Goal: Task Accomplishment & Management: Use online tool/utility

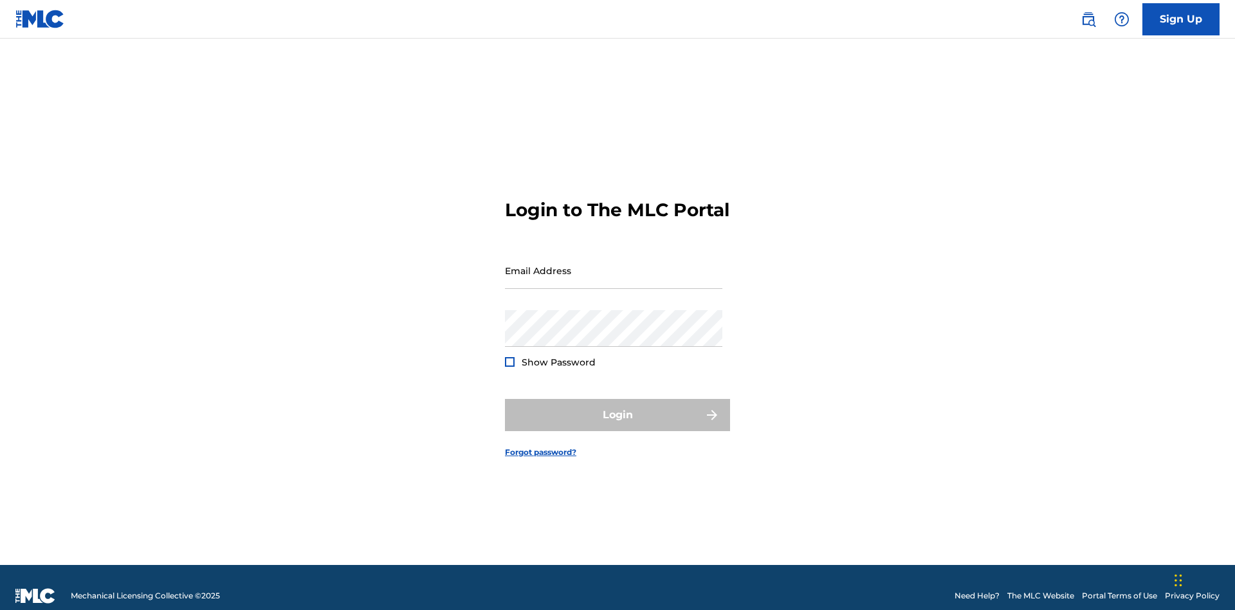
scroll to position [17, 0]
click at [614, 264] on input "Email Address" at bounding box center [613, 270] width 217 height 37
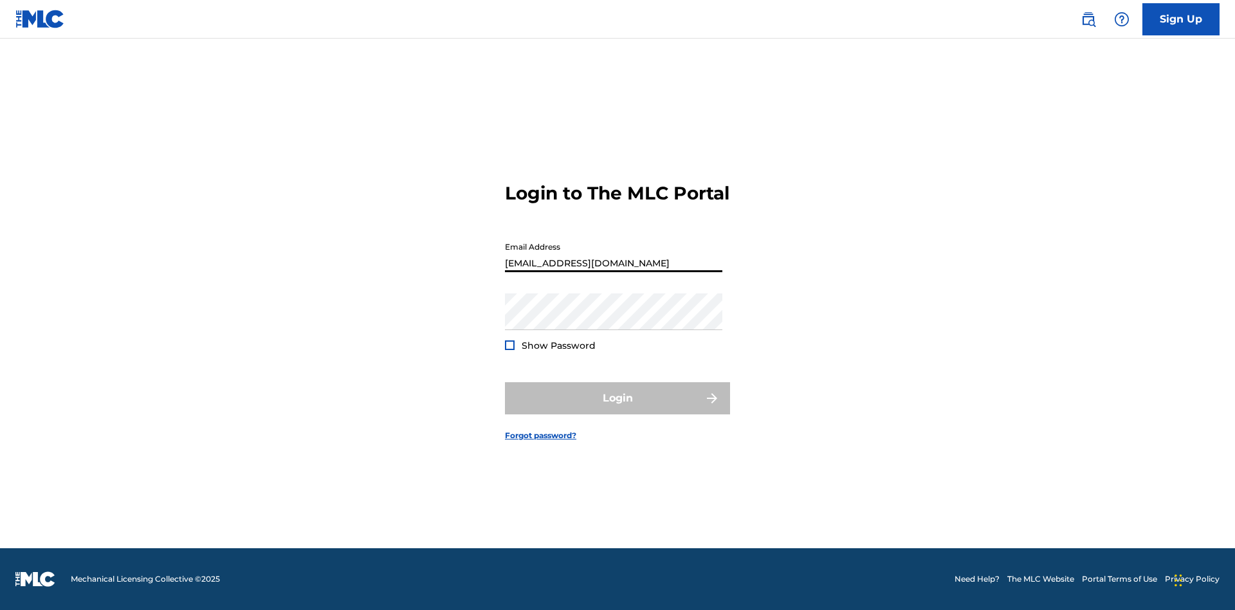
type input "[EMAIL_ADDRESS][DOMAIN_NAME]"
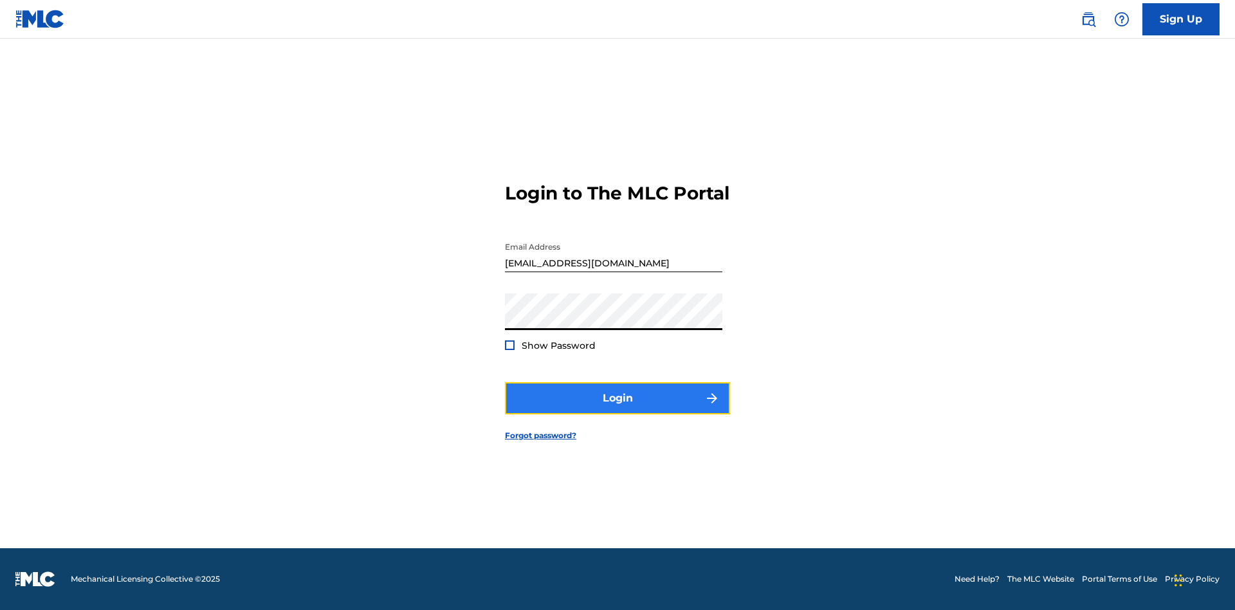
click at [617, 409] on button "Login" at bounding box center [617, 398] width 225 height 32
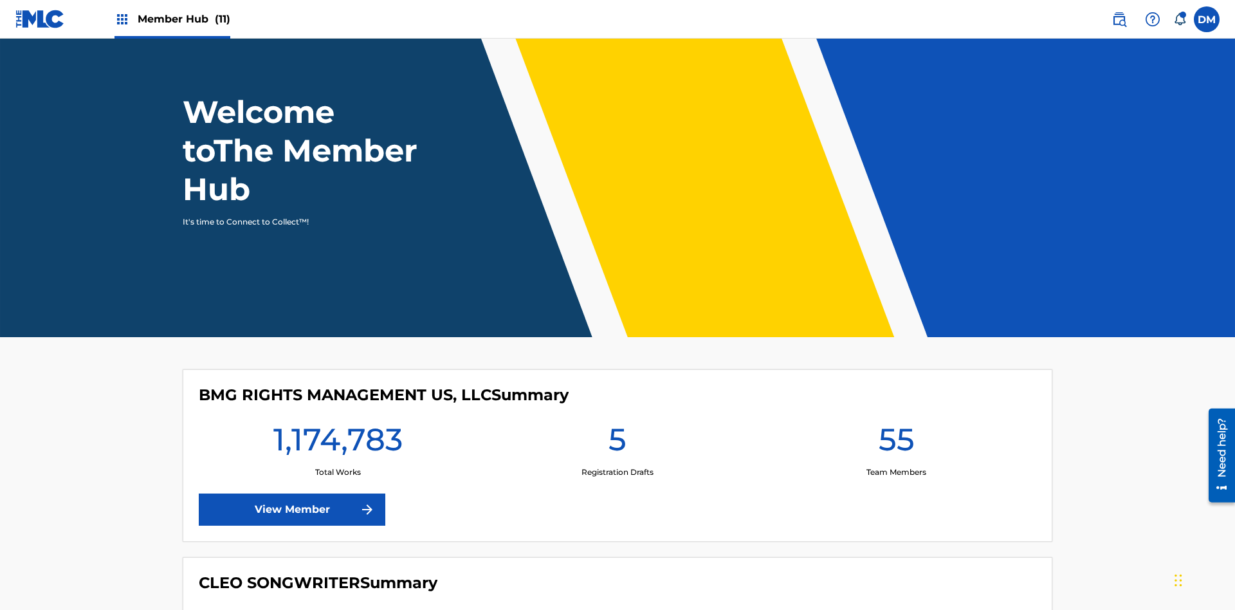
click at [183, 19] on span "Member Hub (11)" at bounding box center [184, 19] width 93 height 15
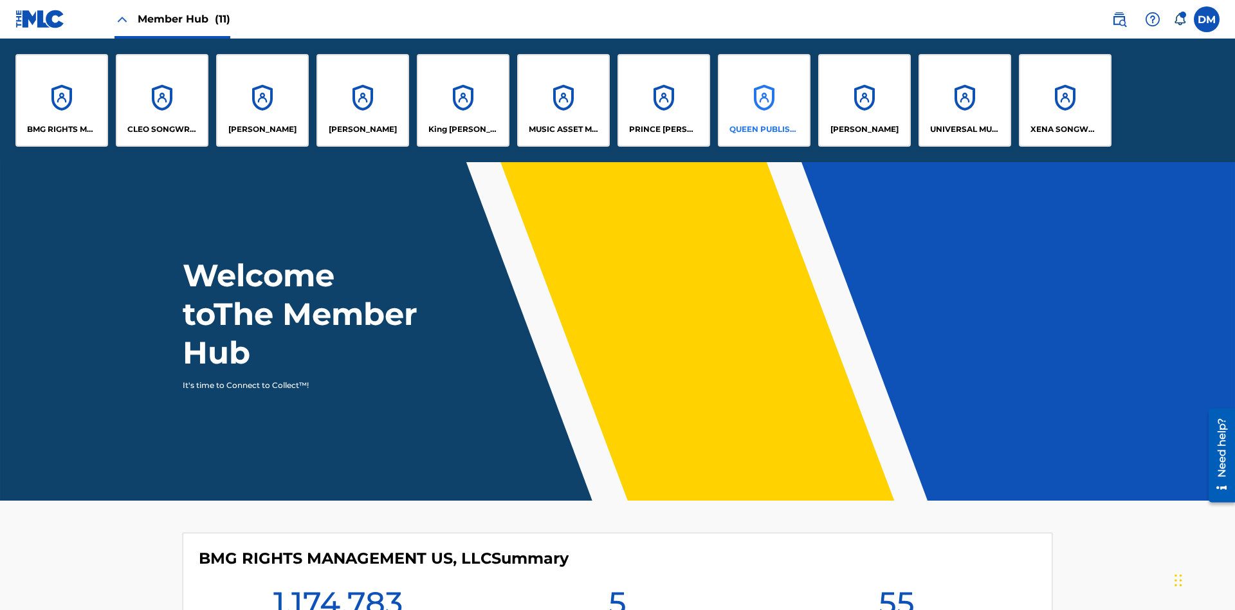
click at [763, 129] on p "QUEEN PUBLISHA" at bounding box center [764, 129] width 70 height 12
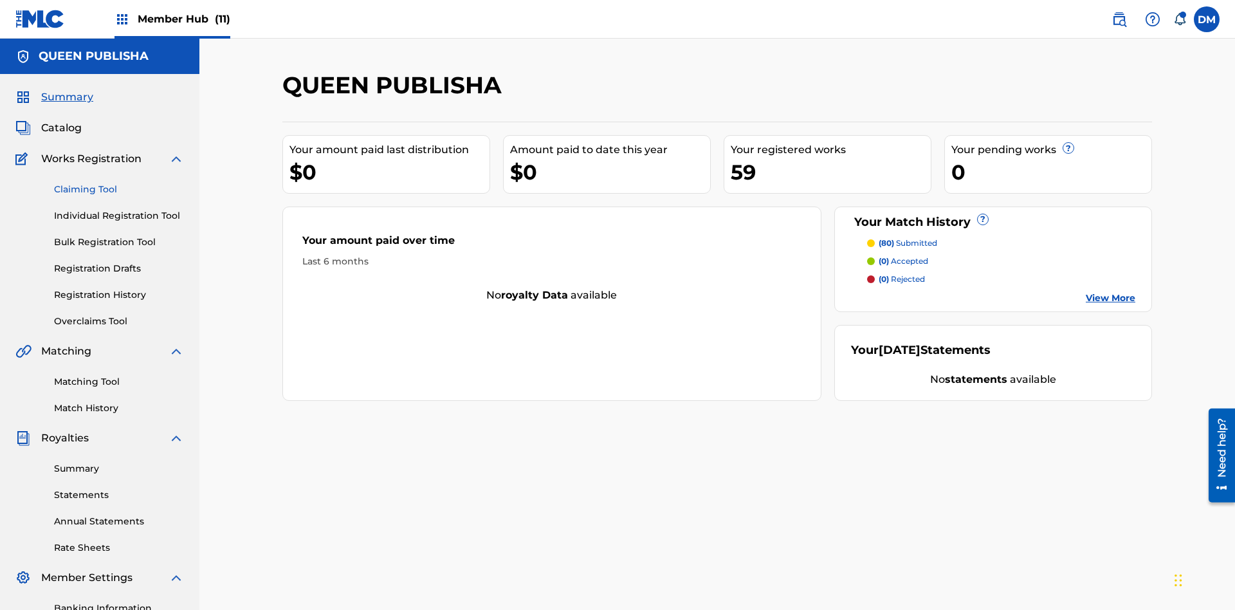
click at [119, 183] on link "Claiming Tool" at bounding box center [119, 190] width 130 height 14
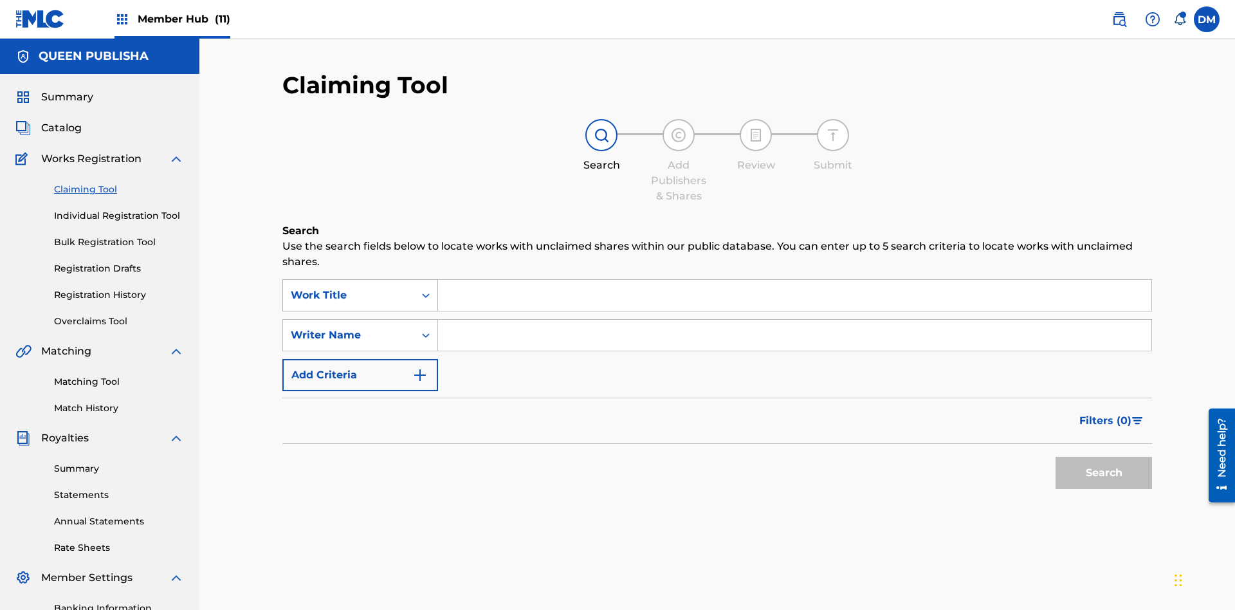
click at [349, 288] on div "Work Title" at bounding box center [349, 295] width 116 height 15
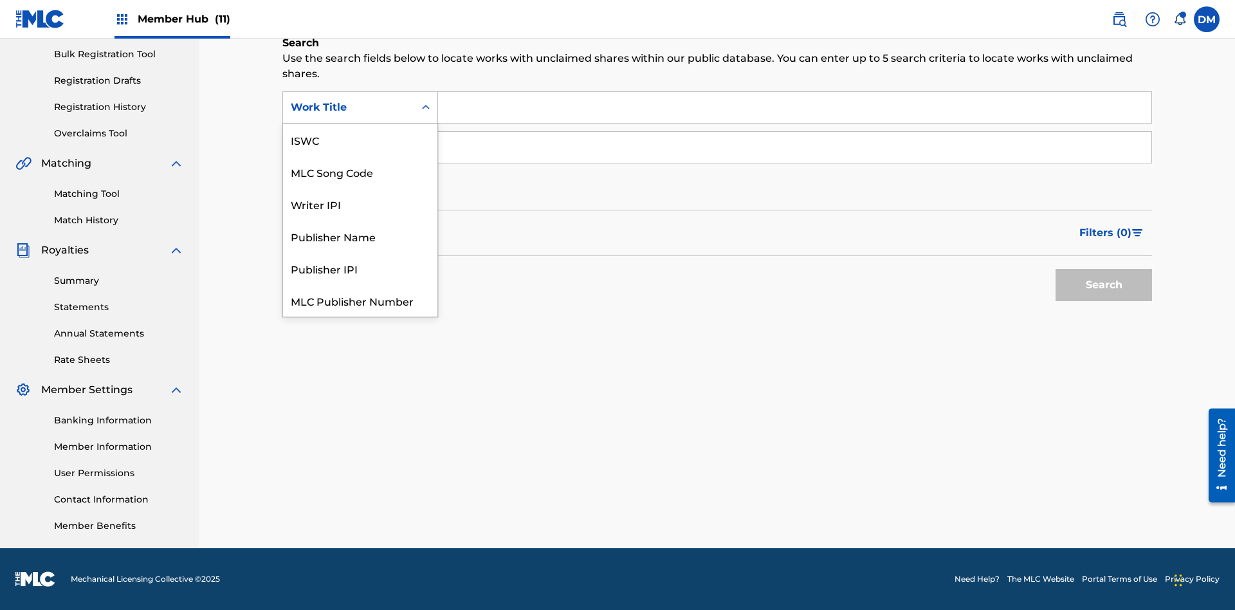
scroll to position [32, 0]
click at [360, 140] on div "MLC Song Code" at bounding box center [360, 139] width 154 height 32
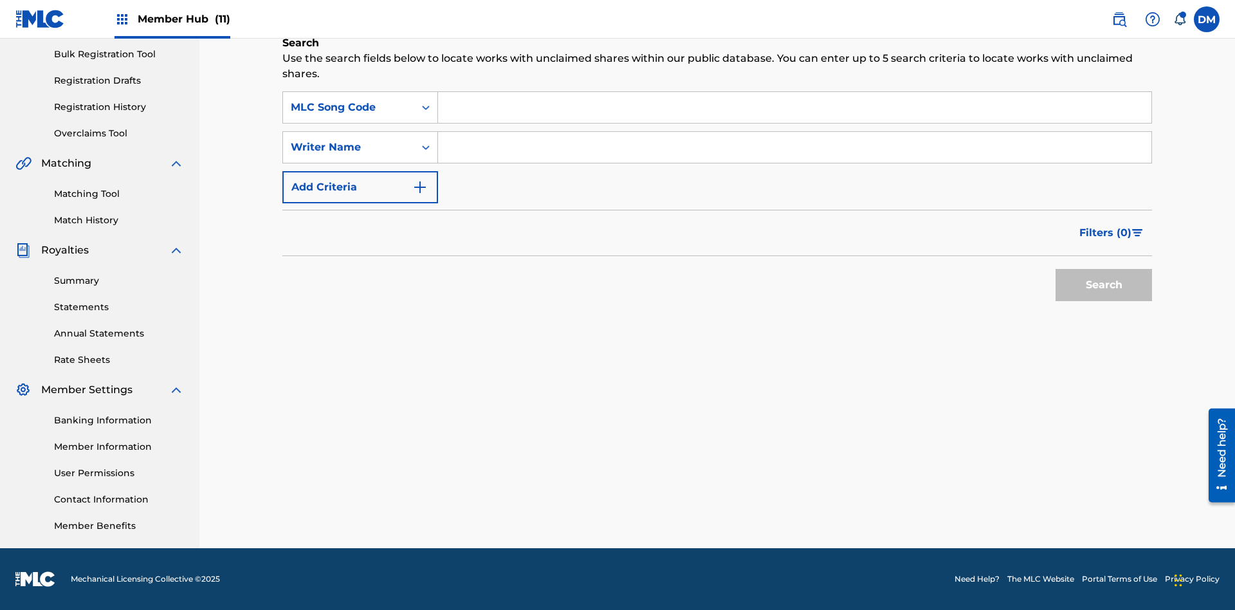
click at [794, 107] on input "Search Form" at bounding box center [794, 107] width 713 height 31
type input "OC72G2"
click at [1104, 285] on button "Search" at bounding box center [1104, 285] width 96 height 32
click at [1106, 233] on span "Filters ( 0 )" at bounding box center [1105, 232] width 52 height 15
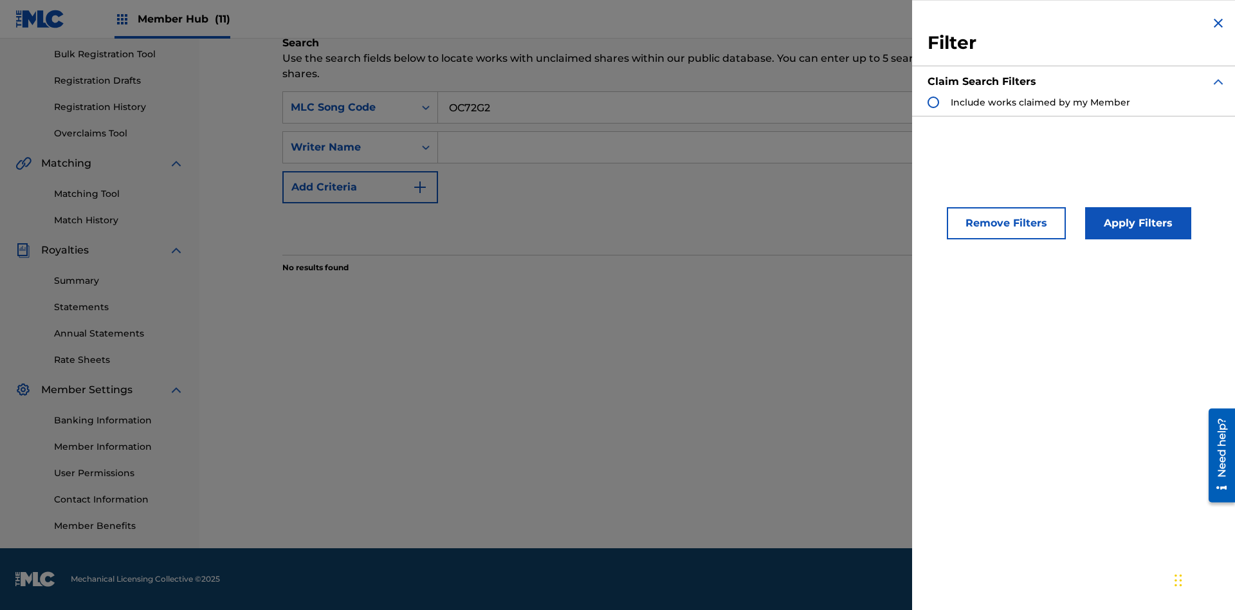
click at [933, 102] on div "Search Form" at bounding box center [934, 102] width 12 height 12
click at [1136, 223] on button "Apply Filters" at bounding box center [1138, 223] width 106 height 32
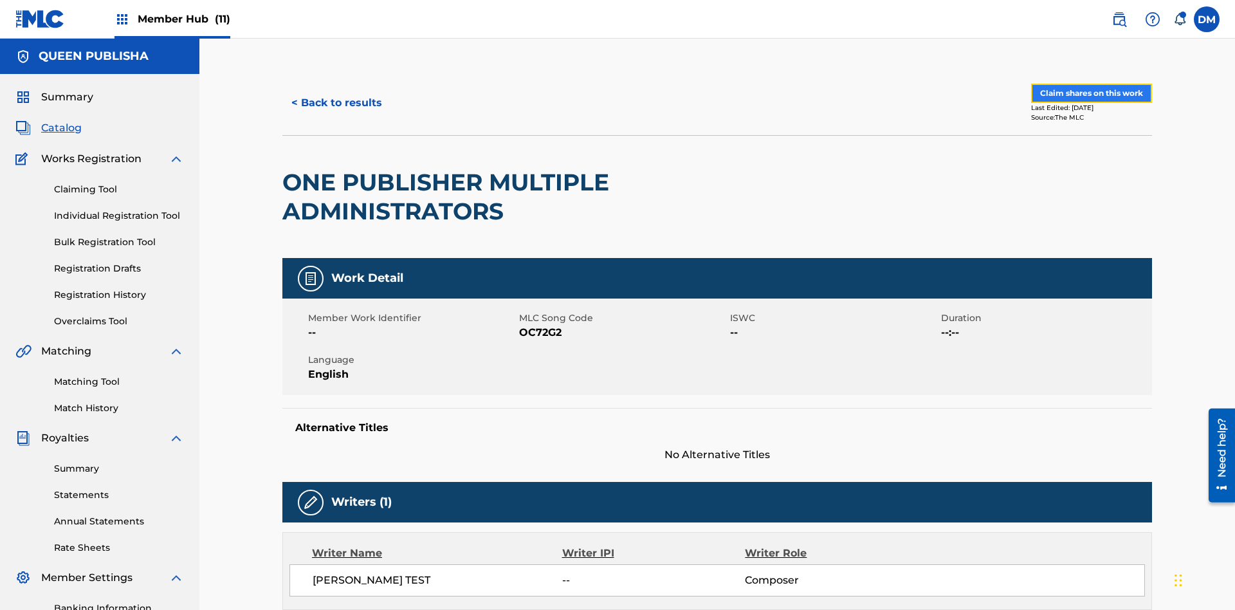
click at [1090, 87] on button "Claim shares on this work" at bounding box center [1091, 93] width 121 height 19
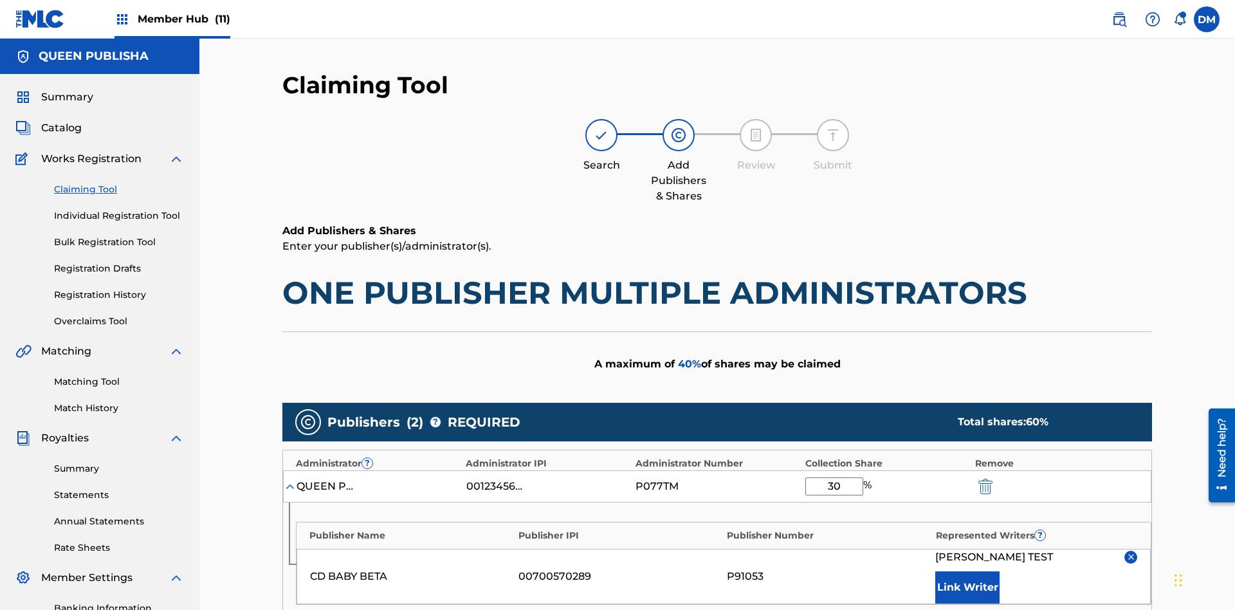
scroll to position [399, 0]
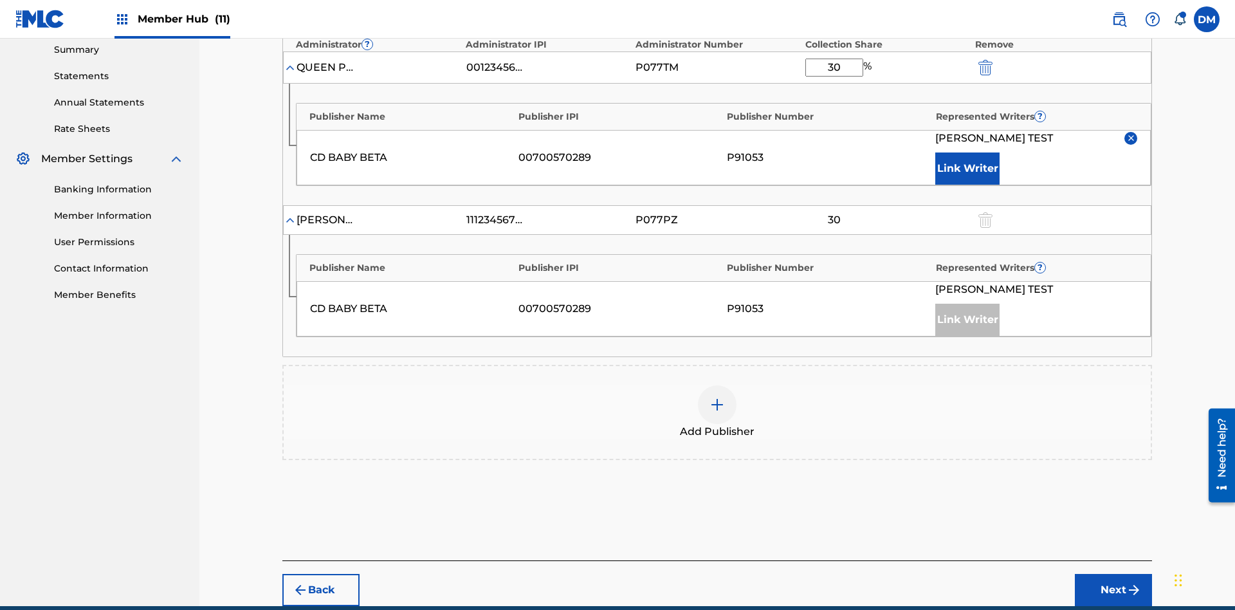
click at [834, 77] on input "30" at bounding box center [834, 68] width 58 height 18
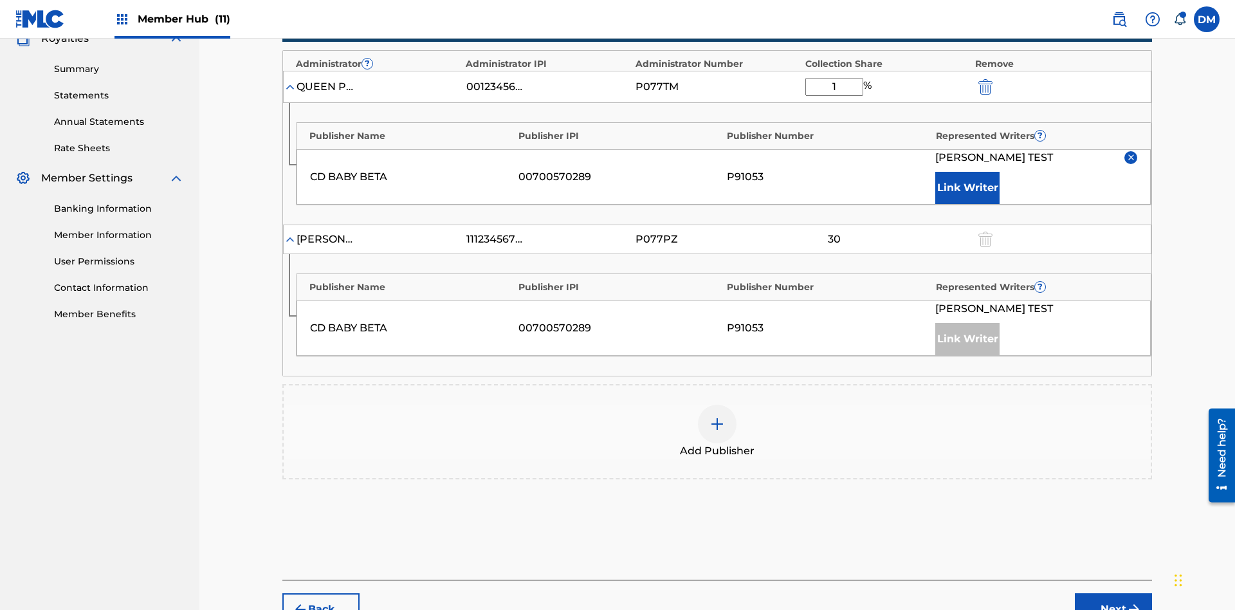
type input "15"
click at [1113, 593] on button "Next" at bounding box center [1113, 609] width 77 height 32
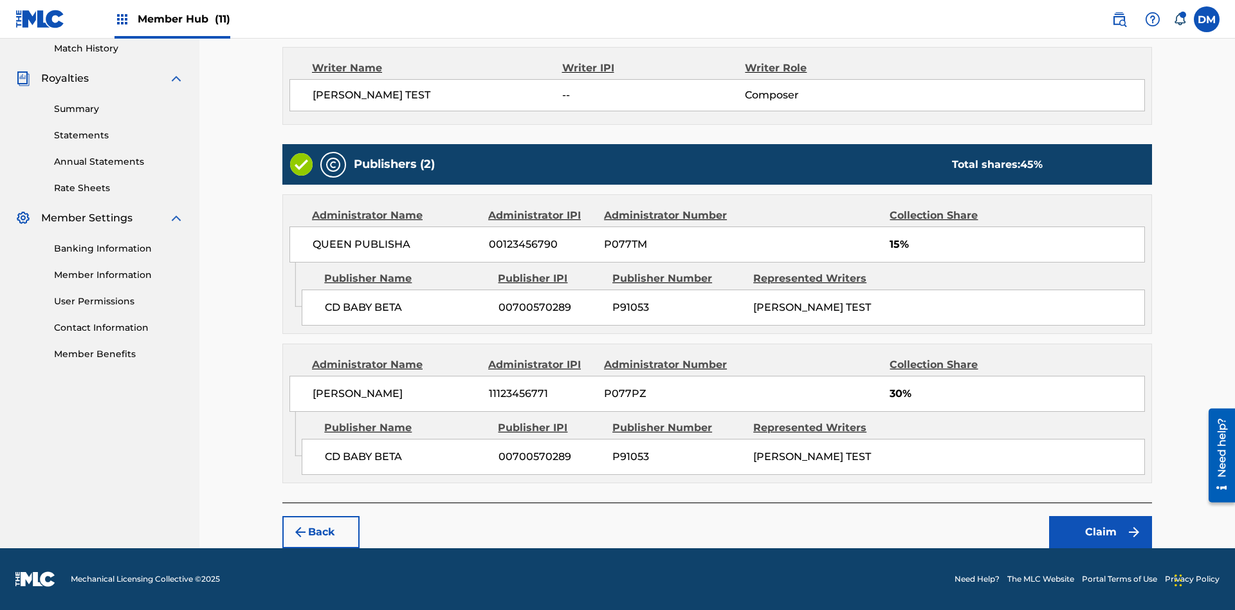
scroll to position [360, 0]
click at [1101, 532] on button "Claim" at bounding box center [1100, 532] width 103 height 32
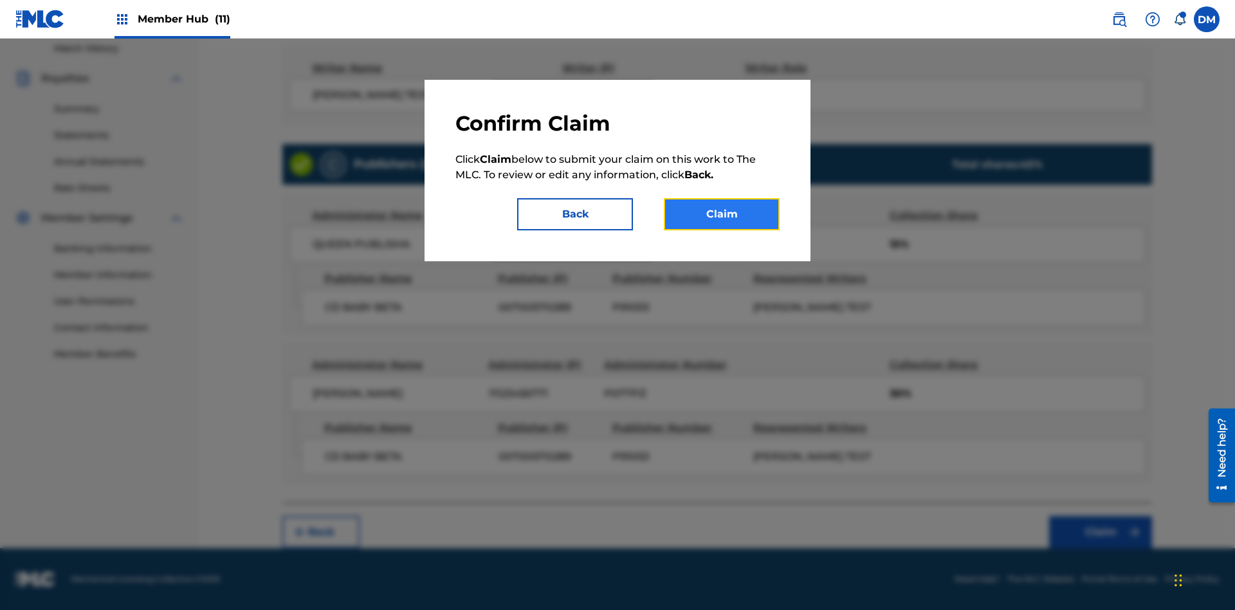
click at [722, 214] on button "Claim" at bounding box center [722, 214] width 116 height 32
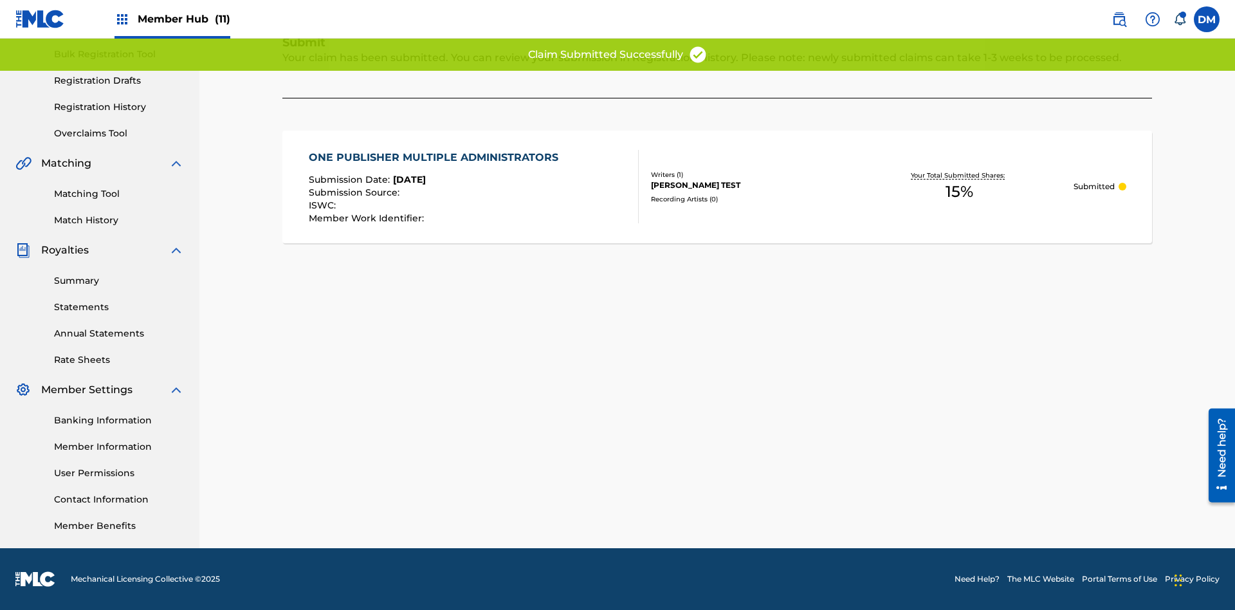
scroll to position [188, 0]
click at [119, 107] on link "Registration History" at bounding box center [119, 107] width 130 height 14
